Goal: Task Accomplishment & Management: Use online tool/utility

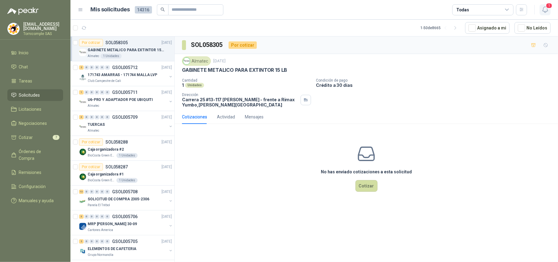
click at [544, 8] on icon "button" at bounding box center [545, 10] width 8 height 8
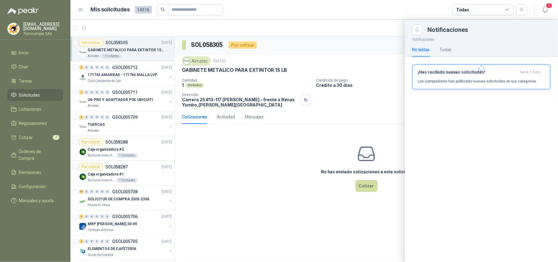
drag, startPoint x: 520, startPoint y: 84, endPoint x: 458, endPoint y: 82, distance: 62.5
click at [520, 84] on div at bounding box center [481, 68] width 153 height 67
click at [36, 137] on li "Cotizar 7" at bounding box center [35, 137] width 48 height 7
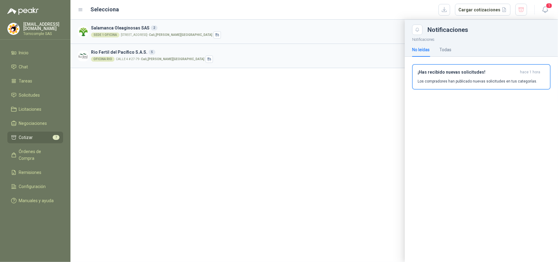
click at [232, 80] on div at bounding box center [313, 141] width 487 height 242
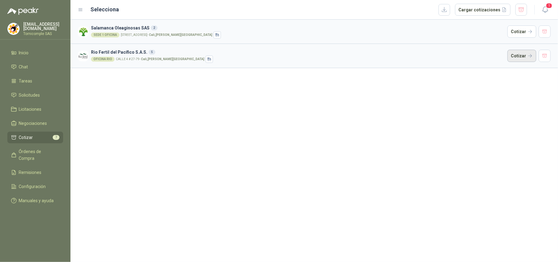
click at [532, 54] on button "Cotizar" at bounding box center [521, 56] width 29 height 12
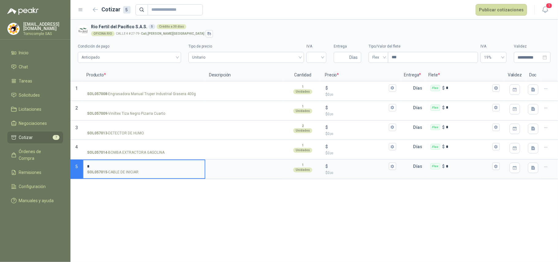
type input "*"
click at [121, 205] on div "**********" at bounding box center [313, 141] width 487 height 242
click at [539, 14] on div "1" at bounding box center [544, 9] width 11 height 11
click at [543, 11] on icon "button" at bounding box center [544, 10] width 5 height 6
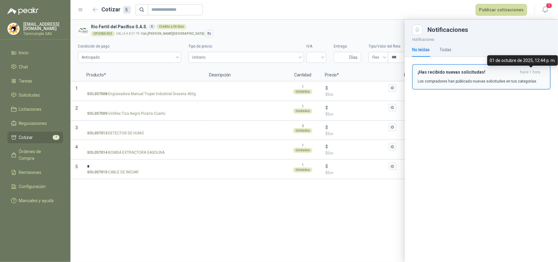
click at [523, 73] on span "hace 1 hora" at bounding box center [530, 72] width 20 height 5
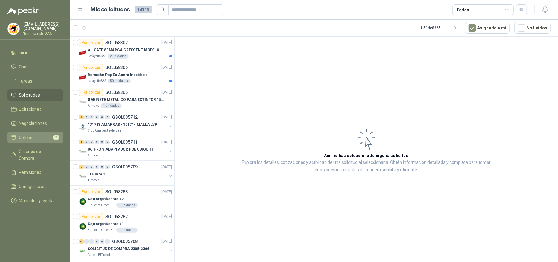
click at [39, 139] on li "Cotizar 7" at bounding box center [35, 137] width 48 height 7
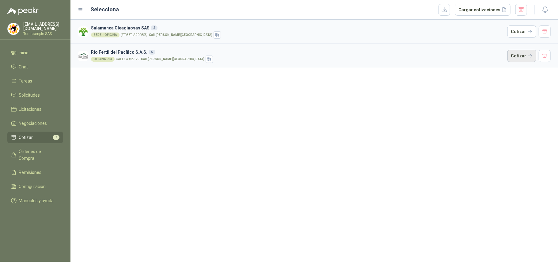
click at [522, 56] on button "Cotizar" at bounding box center [521, 56] width 29 height 12
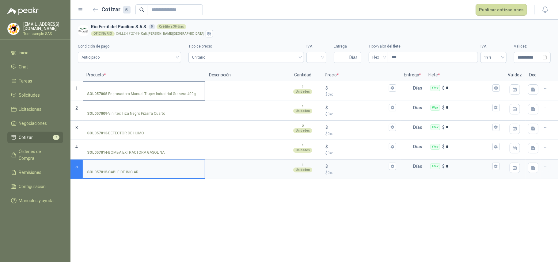
click at [123, 89] on input "SOL057008 - Engrasadora Manual Truper Industrial Grasera 400g" at bounding box center [144, 88] width 114 height 5
drag, startPoint x: 108, startPoint y: 95, endPoint x: 195, endPoint y: 96, distance: 87.3
click at [195, 96] on div "SOL057008 - Engrasadora Manual Truper Industrial Grasera 400g" at bounding box center [144, 94] width 114 height 6
click at [96, 86] on input "SOL057008 - Engrasadora Manual Truper Industrial Grasera 400g" at bounding box center [144, 88] width 114 height 5
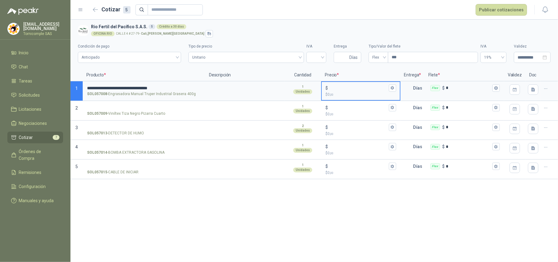
click at [341, 89] on input "$ $ 0 ,00" at bounding box center [358, 87] width 58 height 5
type input "******"
click at [393, 89] on icon "button" at bounding box center [392, 88] width 3 height 4
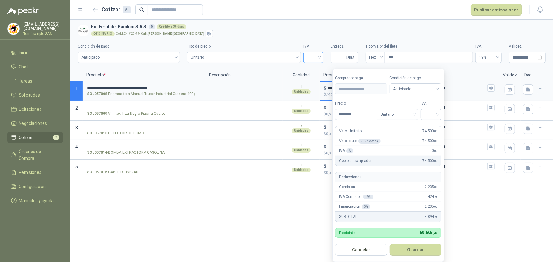
click at [322, 56] on div at bounding box center [313, 57] width 20 height 11
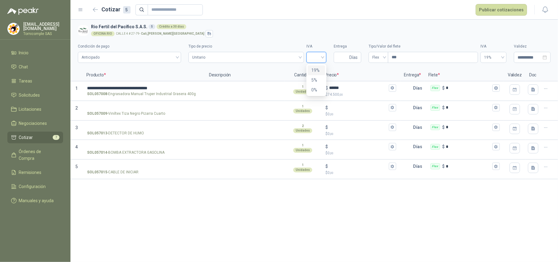
click at [316, 69] on div "19%" at bounding box center [316, 70] width 10 height 7
click at [312, 58] on span "19%" at bounding box center [316, 57] width 13 height 9
click at [290, 59] on span "Unitario" at bounding box center [246, 57] width 108 height 9
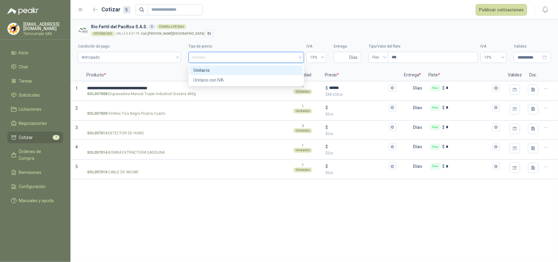
click at [290, 70] on div "Unitario" at bounding box center [246, 70] width 106 height 7
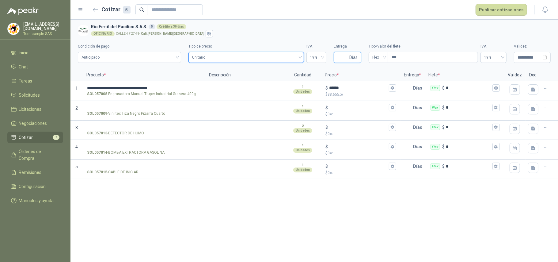
click at [341, 59] on input "Entrega" at bounding box center [342, 57] width 11 height 10
type input "*"
click at [376, 61] on span "Flex" at bounding box center [378, 57] width 12 height 9
type input "*"
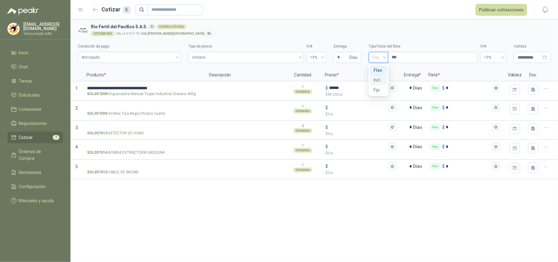
click at [379, 77] on div "Incluido" at bounding box center [378, 80] width 10 height 7
click at [534, 89] on icon "button" at bounding box center [533, 89] width 4 height 4
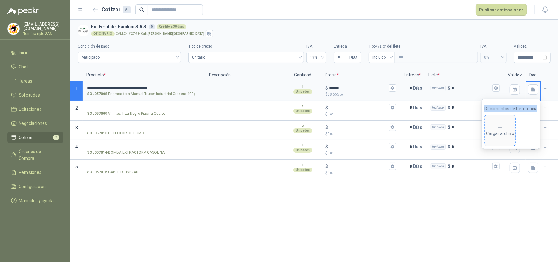
click at [513, 128] on div "Cargar archivo" at bounding box center [500, 130] width 28 height 12
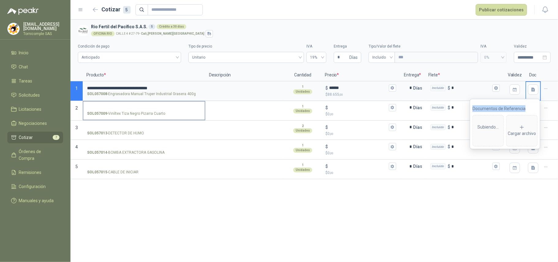
click at [109, 107] on input "SOL057009 - Viniltex Tiza Negro Pizarra Cuarto" at bounding box center [144, 107] width 114 height 5
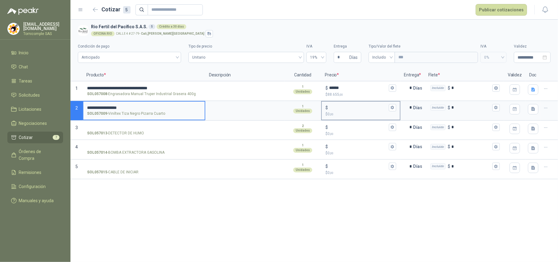
click at [342, 109] on input "$ $ 0 ,00" at bounding box center [358, 107] width 58 height 5
type input "******"
click at [142, 127] on input "SOL057013 - DETECTOR DE HUMO" at bounding box center [144, 127] width 114 height 5
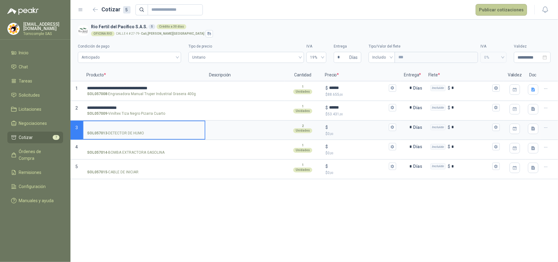
click at [506, 9] on button "Publicar cotizaciones" at bounding box center [500, 10] width 51 height 12
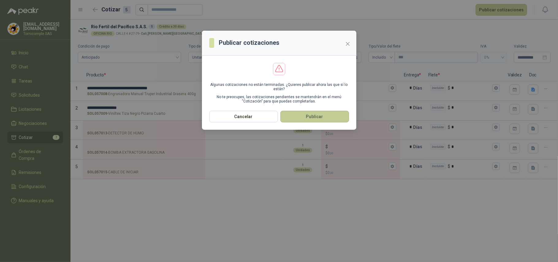
click at [317, 121] on button "Publicar" at bounding box center [314, 117] width 69 height 12
